Goal: Complete application form: Complete application form

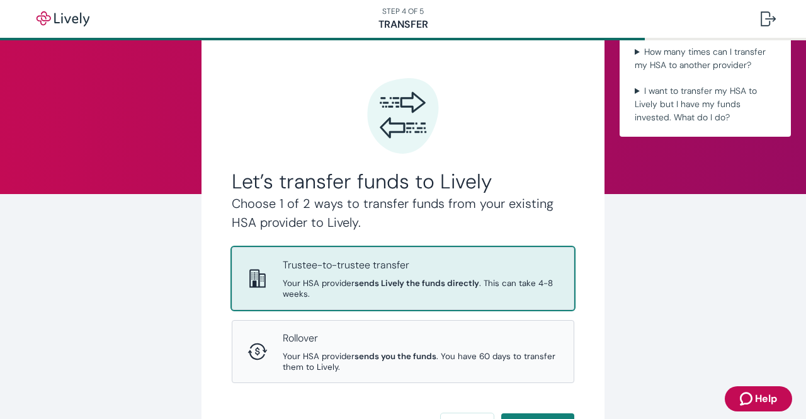
scroll to position [126, 0]
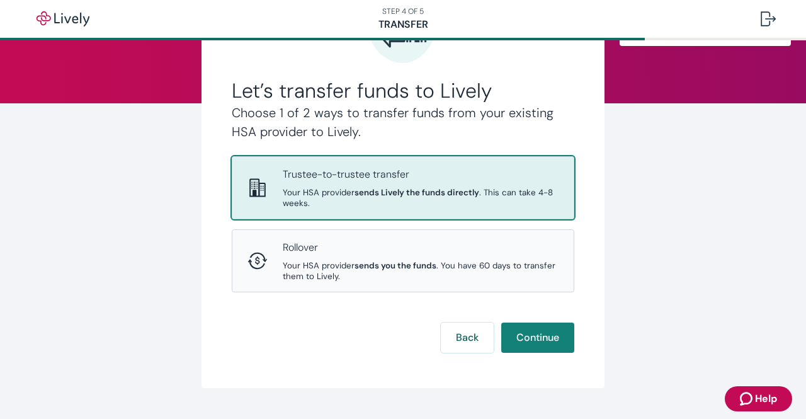
click at [444, 189] on strong "sends Lively the funds directly" at bounding box center [416, 192] width 125 height 11
click at [540, 340] on button "Continue" at bounding box center [537, 337] width 73 height 30
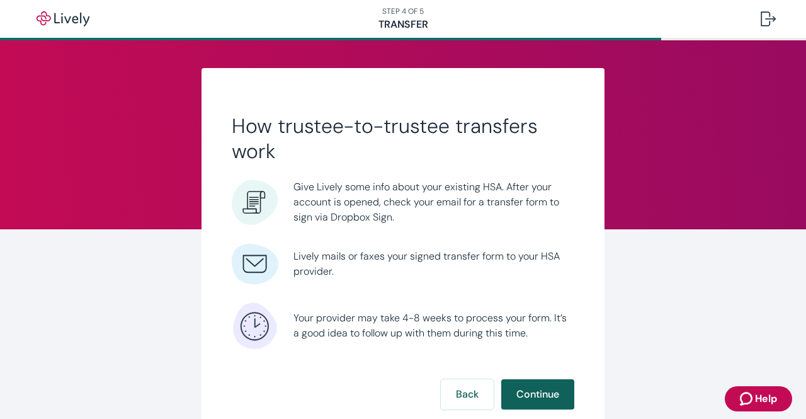
click at [535, 395] on button "Continue" at bounding box center [537, 394] width 73 height 30
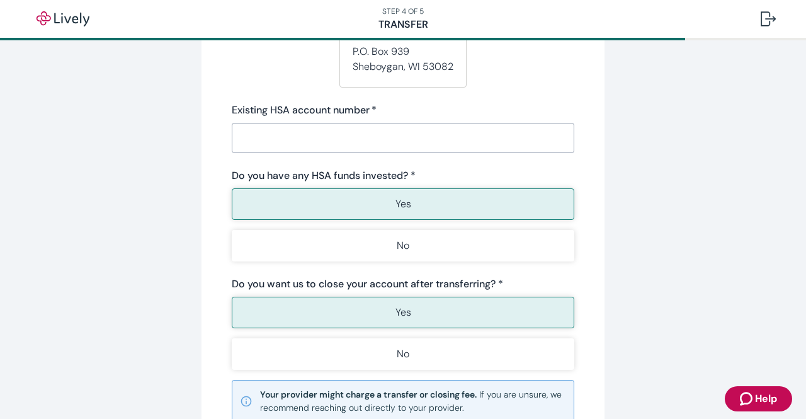
scroll to position [252, 0]
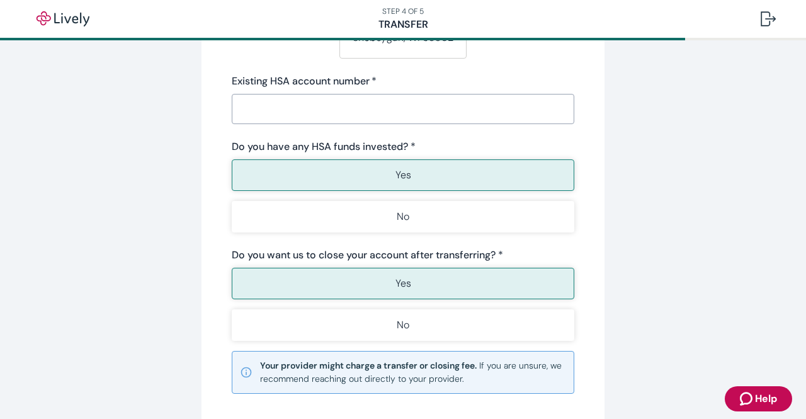
click at [271, 110] on input "Existing HSA account number   *" at bounding box center [403, 108] width 342 height 25
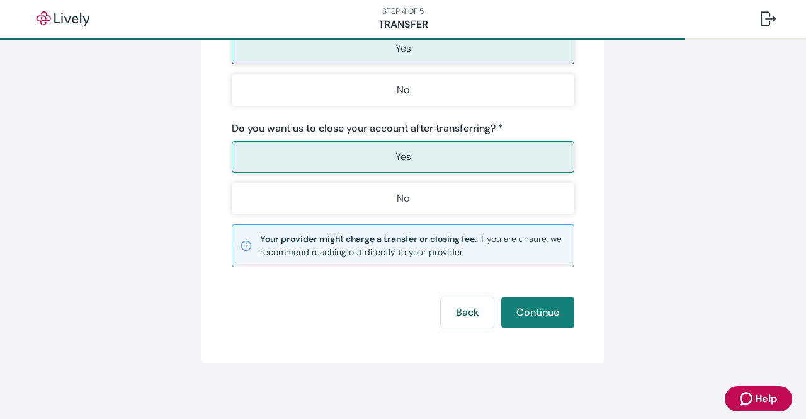
scroll to position [380, 0]
type input "72220331"
click at [535, 307] on button "Continue" at bounding box center [537, 311] width 73 height 30
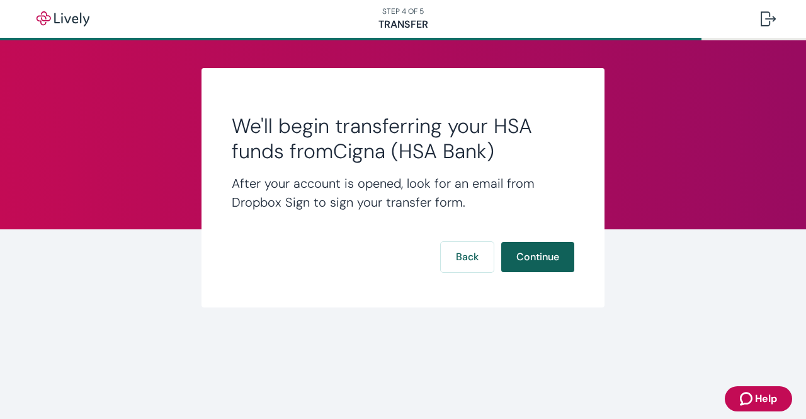
click at [553, 263] on button "Continue" at bounding box center [537, 257] width 73 height 30
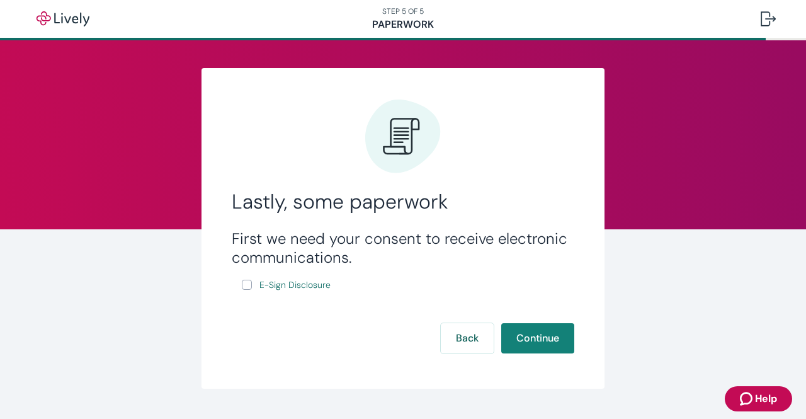
click at [242, 288] on input "E-Sign Disclosure" at bounding box center [247, 285] width 10 height 10
checkbox input "true"
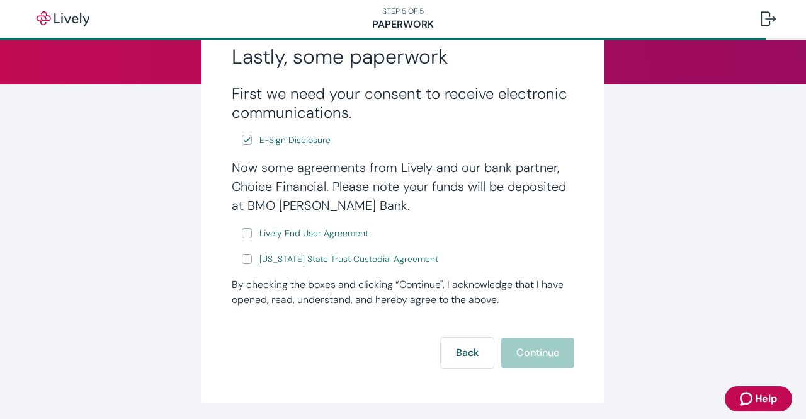
scroll to position [144, 0]
click at [246, 237] on input "Lively End User Agreement" at bounding box center [247, 234] width 10 height 10
checkbox input "true"
click at [244, 261] on input "[US_STATE] State Trust Custodial Agreement" at bounding box center [247, 259] width 10 height 10
checkbox input "true"
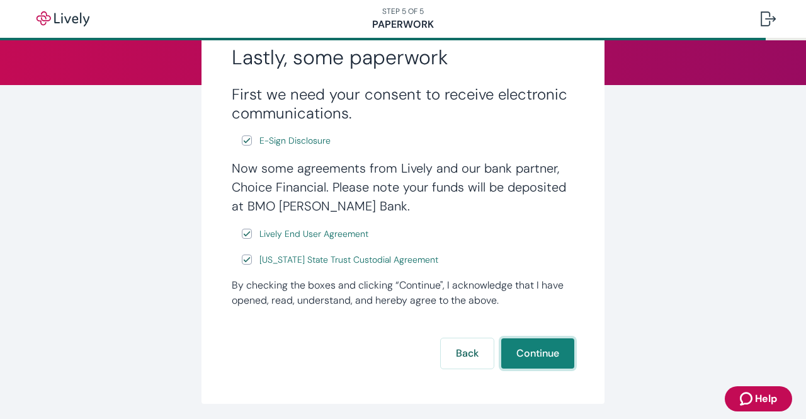
click at [535, 350] on button "Continue" at bounding box center [537, 353] width 73 height 30
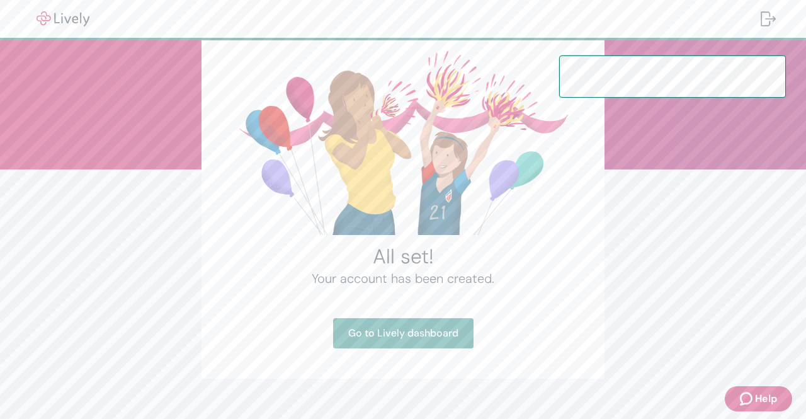
scroll to position [80, 0]
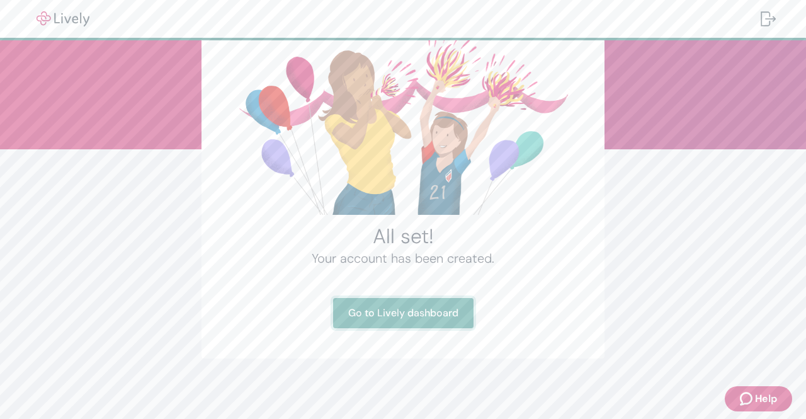
click at [427, 316] on link "Go to Lively dashboard" at bounding box center [403, 313] width 140 height 30
